Goal: Information Seeking & Learning: Learn about a topic

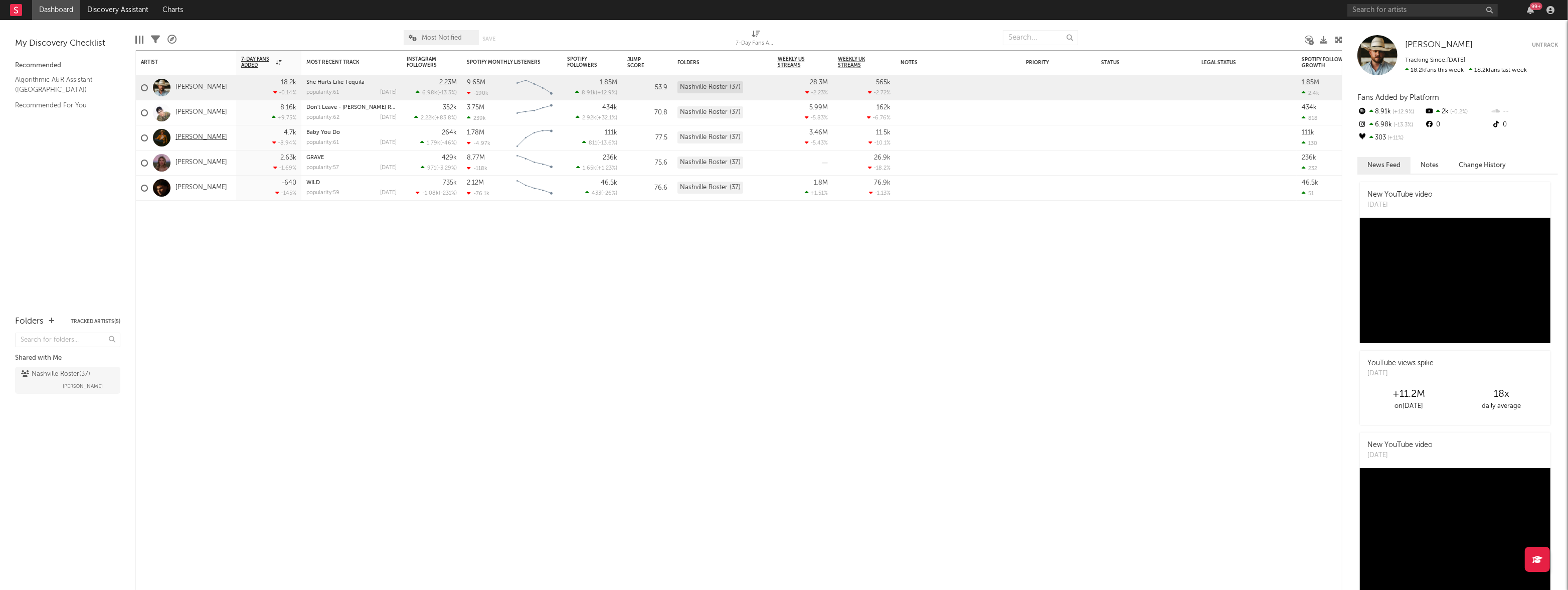
click at [195, 137] on link "[PERSON_NAME]" at bounding box center [201, 138] width 52 height 9
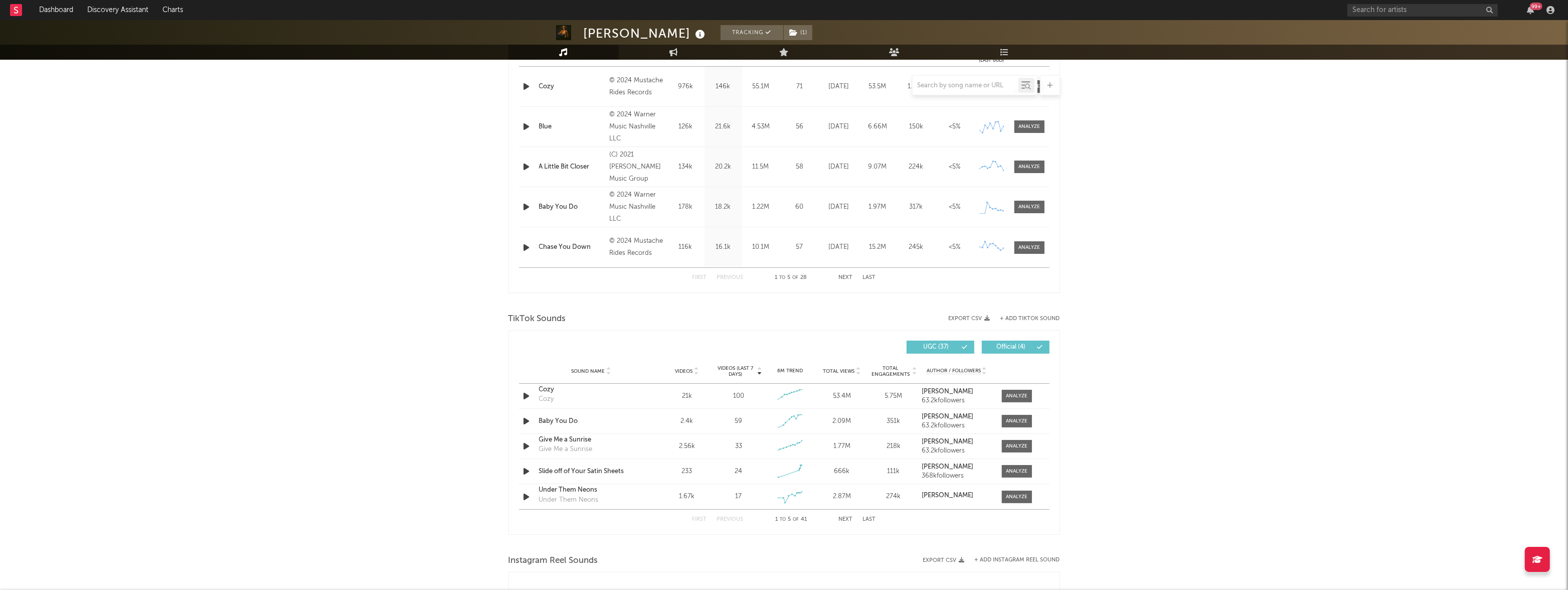
select select "6m"
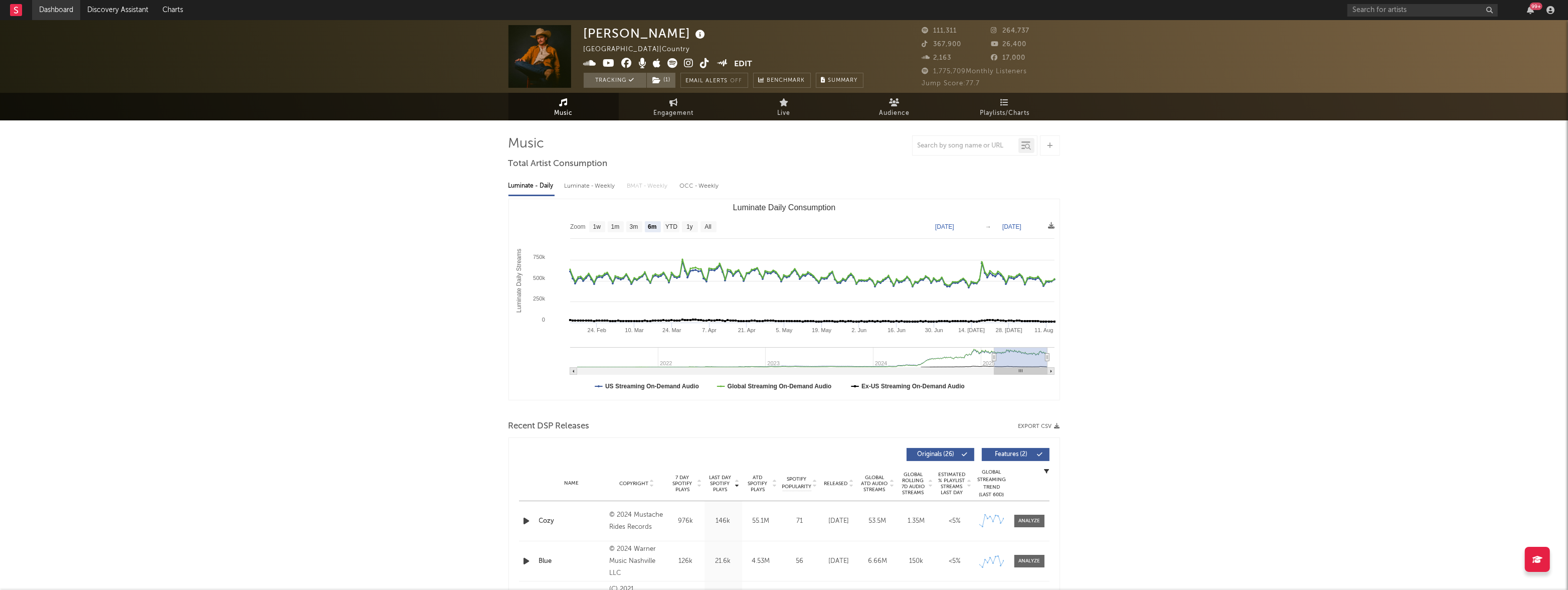
click at [52, 9] on link "Dashboard" at bounding box center [56, 10] width 48 height 20
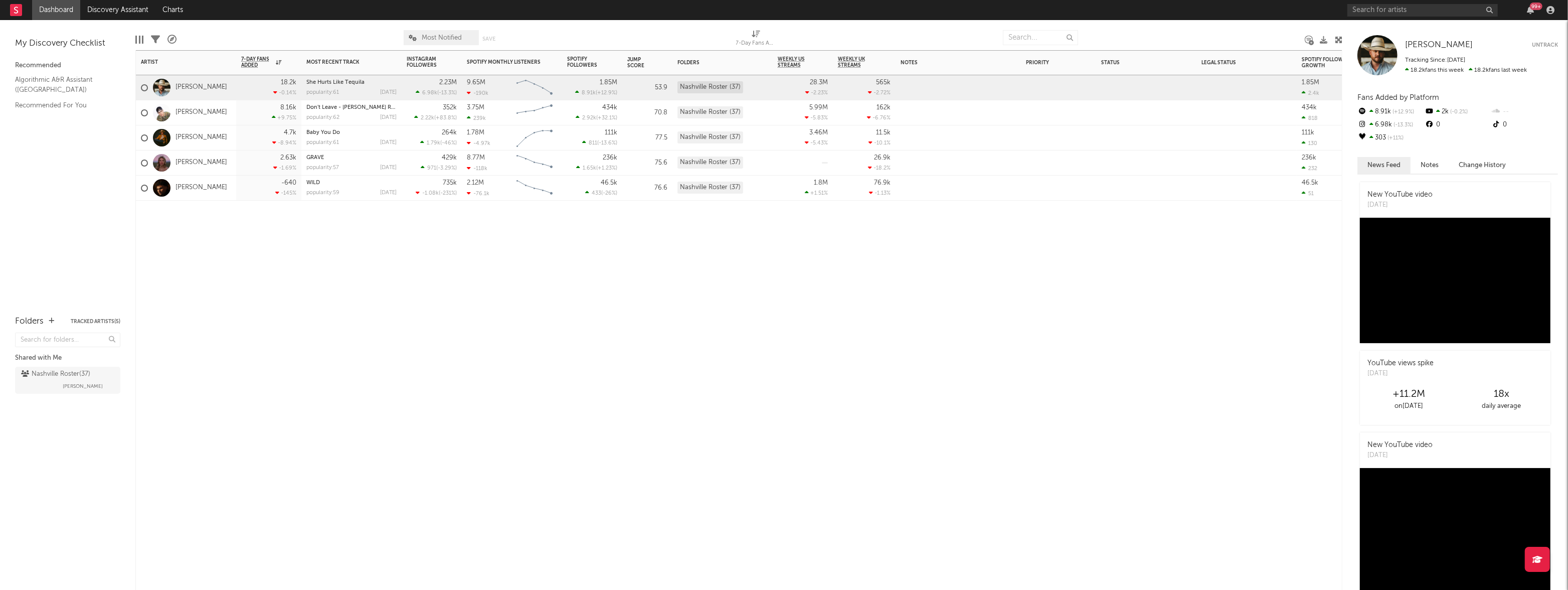
click at [240, 118] on div "8.16k +9.75 %" at bounding box center [268, 113] width 65 height 25
